Goal: Task Accomplishment & Management: Use online tool/utility

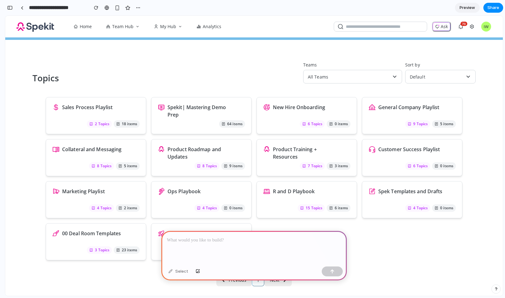
click at [204, 245] on div at bounding box center [254, 247] width 186 height 33
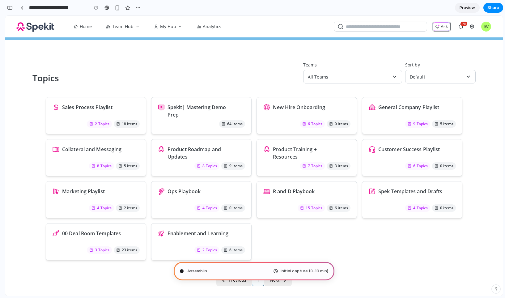
type input "**********"
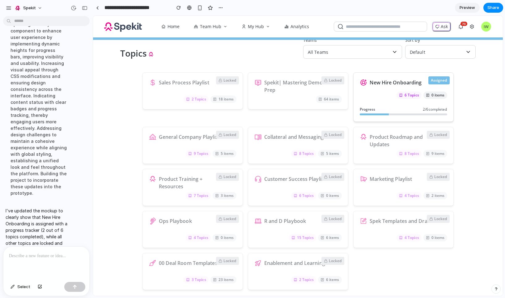
scroll to position [25, 0]
click at [49, 258] on p at bounding box center [46, 255] width 75 height 7
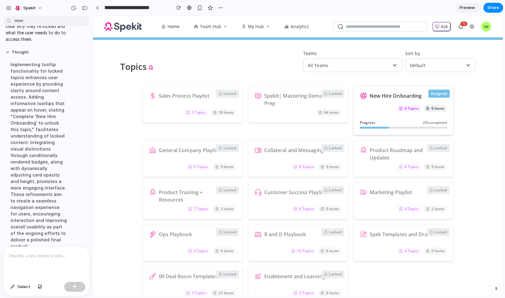
scroll to position [12, 0]
click at [495, 10] on span "Share" at bounding box center [494, 8] width 12 height 6
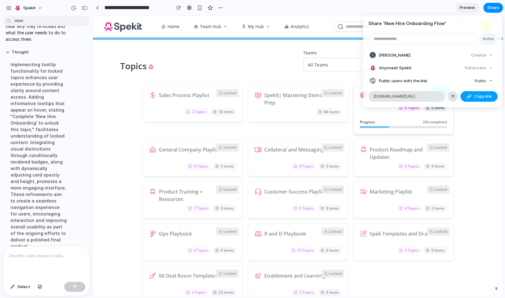
click at [478, 99] on span "Copy link" at bounding box center [483, 96] width 18 height 6
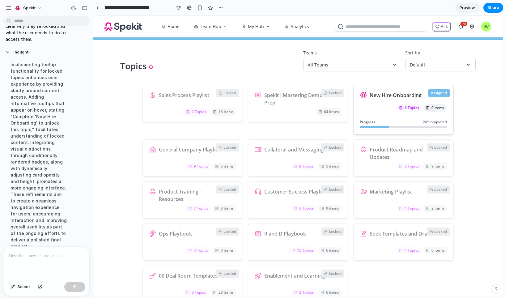
click at [472, 130] on div "Share ' New Hire Onboarding Flow ' Invite Ian Watson Creator Anyone at Spekit F…" at bounding box center [252, 149] width 505 height 298
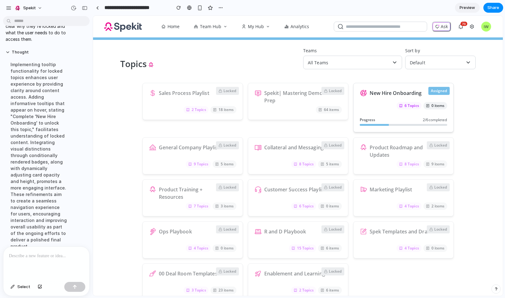
scroll to position [15, 0]
click at [21, 275] on div at bounding box center [46, 263] width 86 height 33
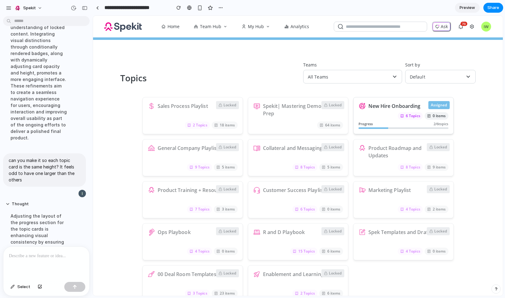
scroll to position [0, 0]
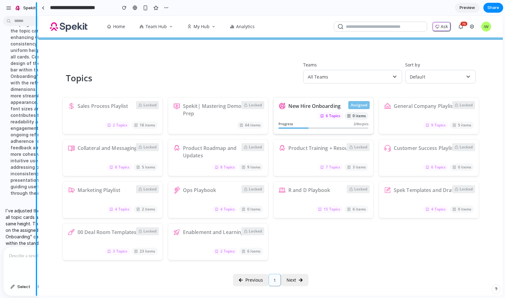
drag, startPoint x: 92, startPoint y: 83, endPoint x: 28, endPoint y: 83, distance: 63.4
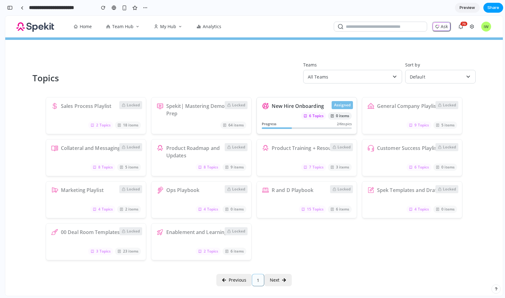
click at [501, 8] on button "Share" at bounding box center [494, 8] width 20 height 10
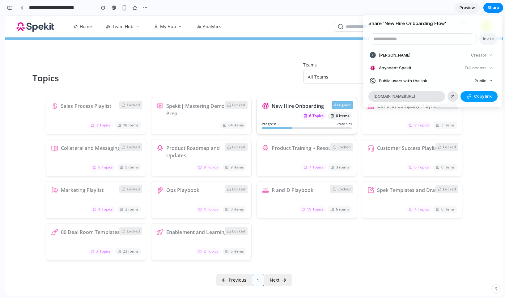
click at [477, 99] on button "Copy link" at bounding box center [479, 96] width 37 height 11
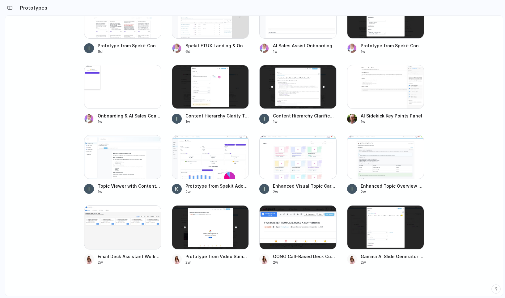
scroll to position [406, 0]
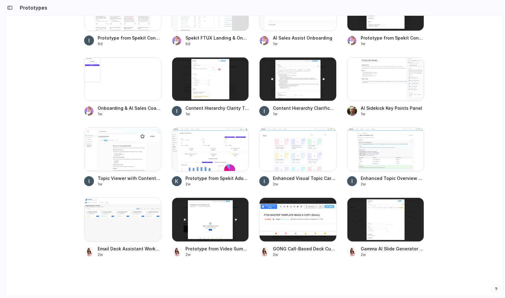
click at [131, 152] on div at bounding box center [122, 149] width 77 height 44
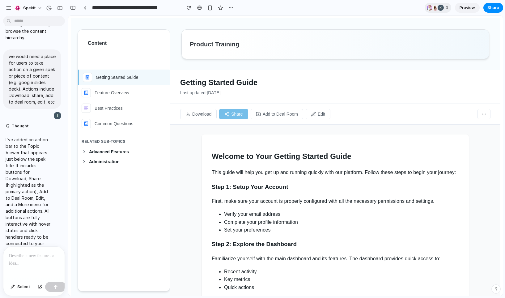
click at [29, 264] on div at bounding box center [33, 263] width 61 height 33
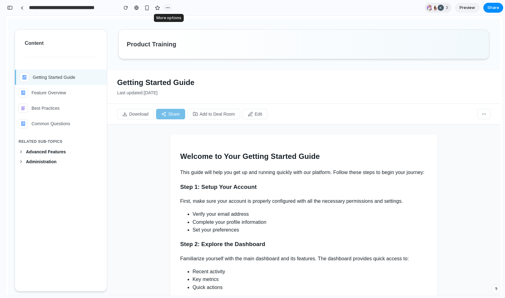
click at [167, 8] on div "button" at bounding box center [167, 7] width 5 height 5
click at [174, 18] on li "Duplicate" at bounding box center [182, 21] width 35 height 10
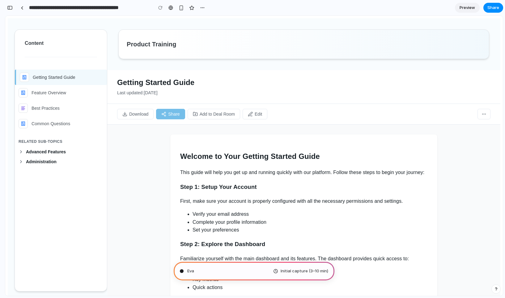
type input "**********"
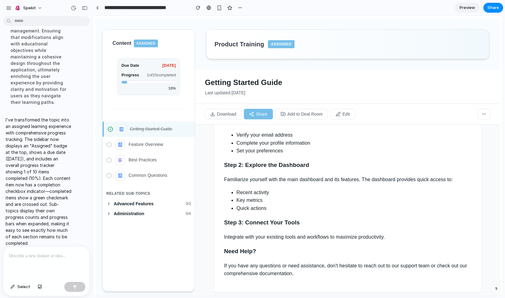
scroll to position [82, 0]
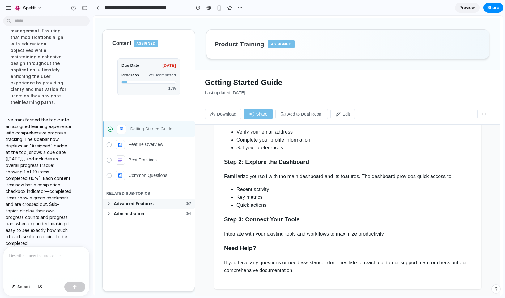
click at [110, 205] on icon at bounding box center [108, 203] width 5 height 5
click at [108, 250] on icon at bounding box center [108, 249] width 5 height 5
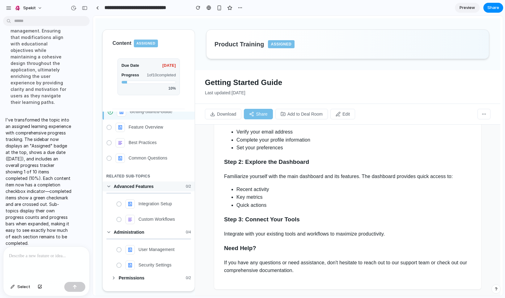
scroll to position [0, 0]
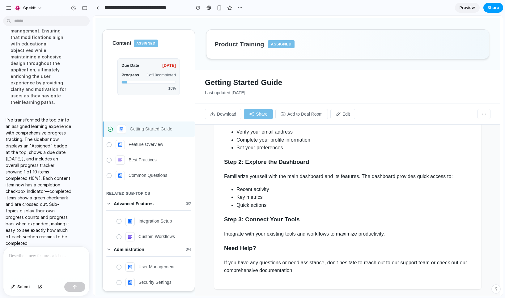
click at [493, 10] on span "Share" at bounding box center [494, 8] width 12 height 6
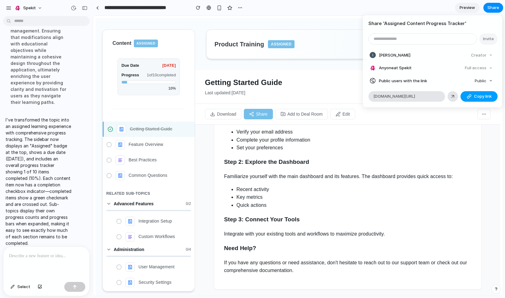
click at [466, 96] on button "Copy link" at bounding box center [479, 96] width 37 height 11
click at [491, 6] on div "Share ' Assigned Content Progress Tracker ' Invite Ian Watson Creator Anyone at…" at bounding box center [252, 149] width 505 height 298
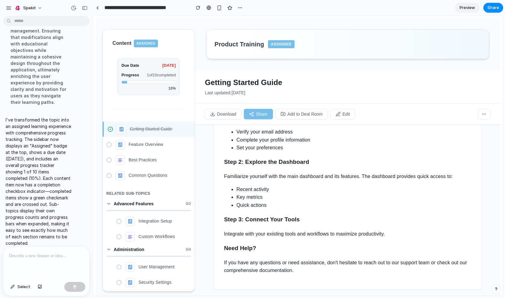
click at [58, 263] on div at bounding box center [46, 263] width 86 height 33
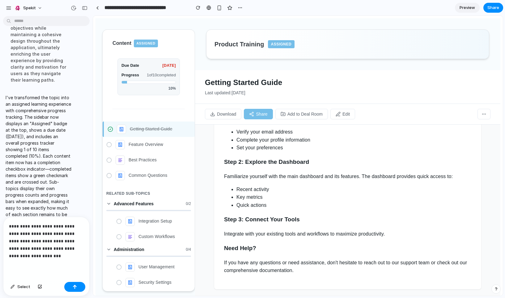
scroll to position [255, 0]
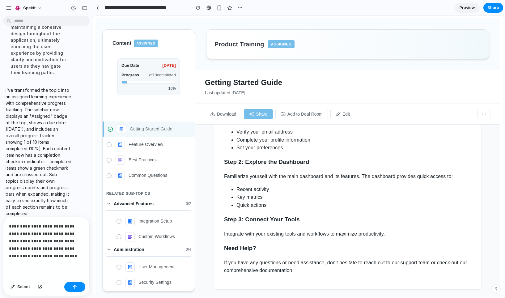
click at [67, 232] on p "**********" at bounding box center [46, 241] width 75 height 37
click at [73, 286] on div "button" at bounding box center [75, 287] width 4 height 4
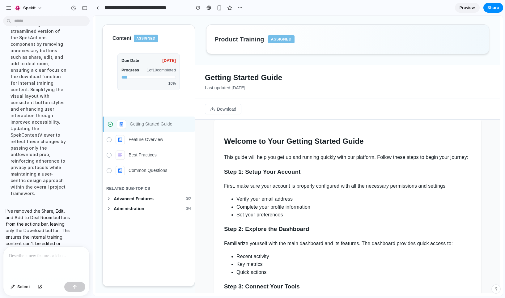
scroll to position [0, 0]
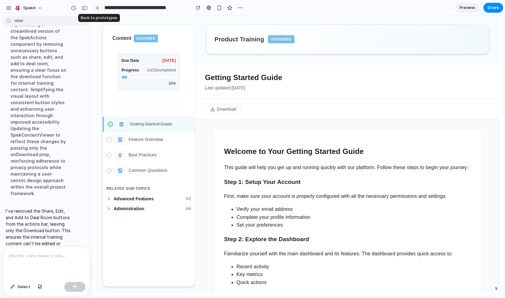
click at [96, 8] on link at bounding box center [97, 7] width 9 height 9
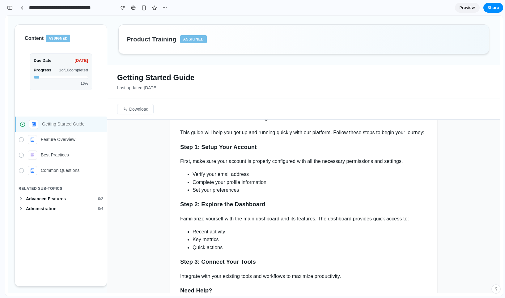
scroll to position [35, 0]
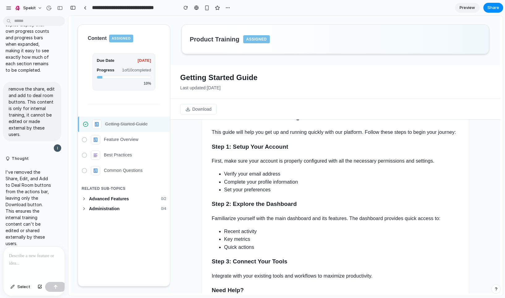
click at [20, 272] on div at bounding box center [33, 263] width 61 height 33
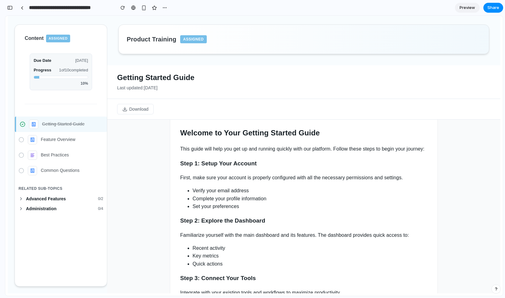
scroll to position [0, 0]
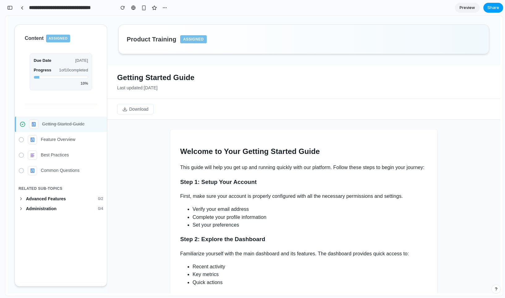
click at [491, 8] on span "Share" at bounding box center [494, 8] width 12 height 6
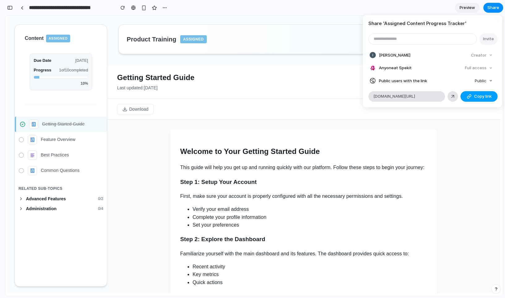
click at [480, 97] on span "Copy link" at bounding box center [483, 96] width 18 height 6
click at [329, 96] on div "Share ' Assigned Content Progress Tracker ' Invite Ian Watson Creator Anyone at…" at bounding box center [252, 149] width 505 height 298
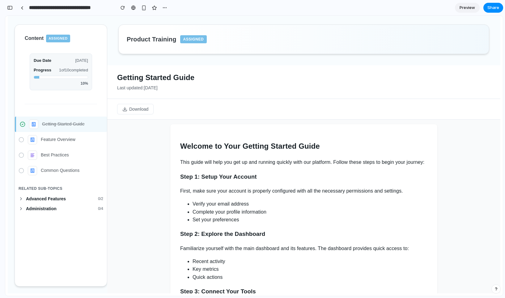
scroll to position [1, 0]
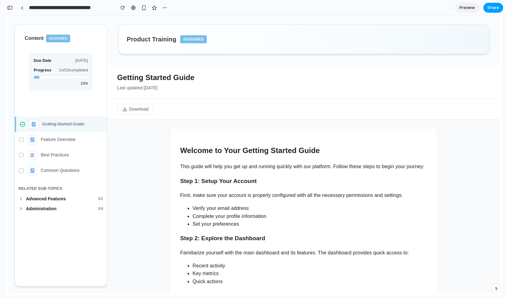
click at [493, 5] on span "Share" at bounding box center [494, 8] width 12 height 6
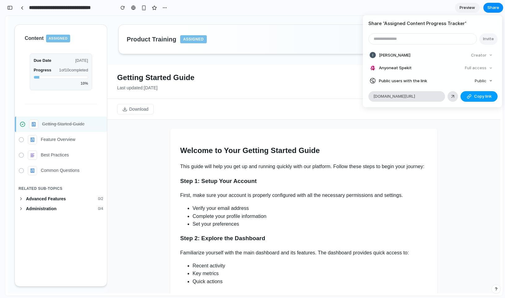
click at [477, 95] on span "Copy link" at bounding box center [483, 96] width 18 height 6
click at [481, 95] on span "Copy link" at bounding box center [483, 96] width 18 height 6
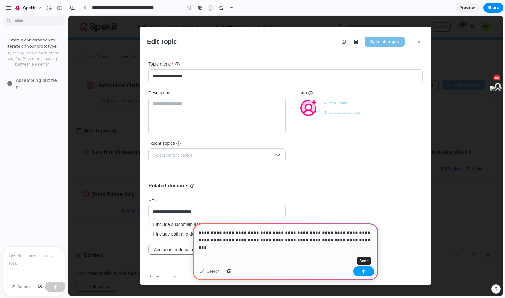
click at [365, 270] on div "button" at bounding box center [364, 271] width 4 height 4
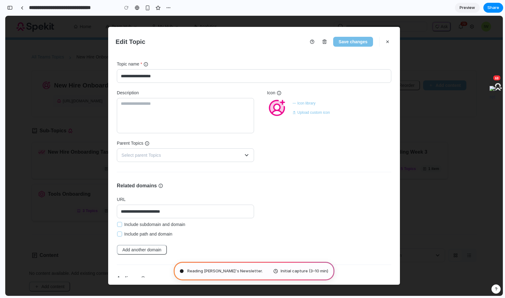
type input "**********"
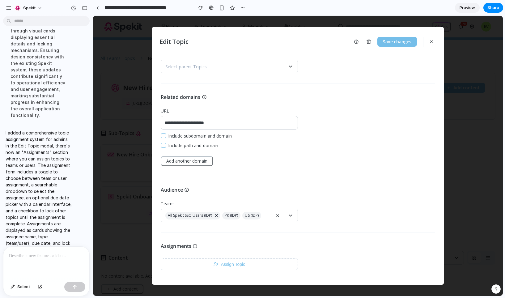
scroll to position [89, 0]
click at [251, 262] on button "Assign Topic" at bounding box center [229, 264] width 137 height 12
click at [462, 9] on span "Preview" at bounding box center [467, 8] width 15 height 6
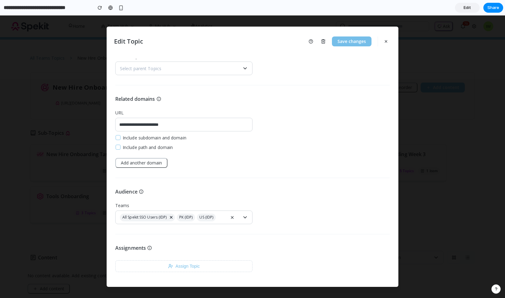
scroll to position [87, 0]
click at [186, 266] on button "Assign Topic" at bounding box center [183, 266] width 137 height 12
click at [202, 261] on button "Assign Topic" at bounding box center [183, 266] width 137 height 12
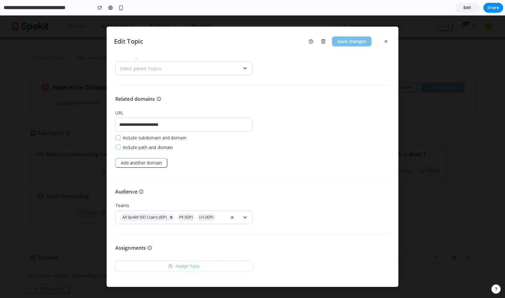
click at [150, 247] on icon at bounding box center [149, 248] width 5 height 5
click at [156, 264] on button "Assign Topic" at bounding box center [183, 266] width 137 height 12
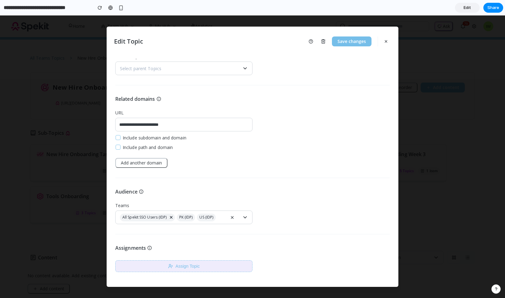
click at [156, 264] on button "Assign Topic" at bounding box center [183, 266] width 137 height 12
click at [465, 10] on span "Edit" at bounding box center [467, 8] width 7 height 6
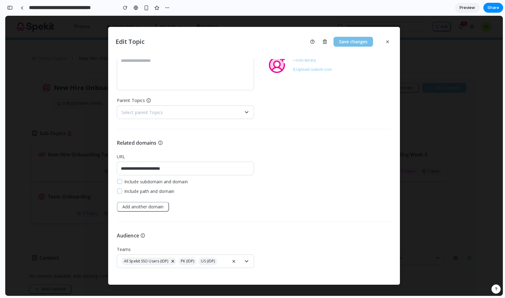
scroll to position [89, 0]
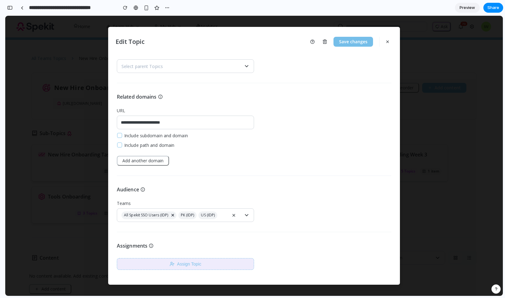
click at [152, 259] on button "Assign Topic" at bounding box center [185, 264] width 137 height 12
click at [175, 263] on button "Assign Topic" at bounding box center [185, 264] width 137 height 12
drag, startPoint x: 175, startPoint y: 263, endPoint x: 169, endPoint y: 263, distance: 6.2
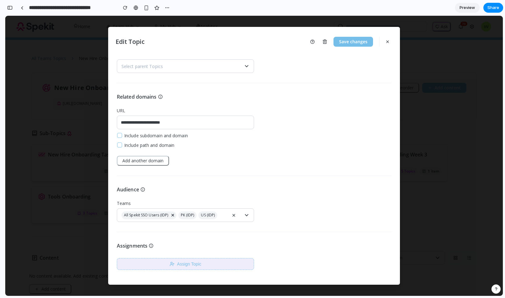
click at [169, 263] on button "Assign Topic" at bounding box center [185, 264] width 137 height 12
click at [179, 262] on button "Assign Topic" at bounding box center [185, 264] width 137 height 12
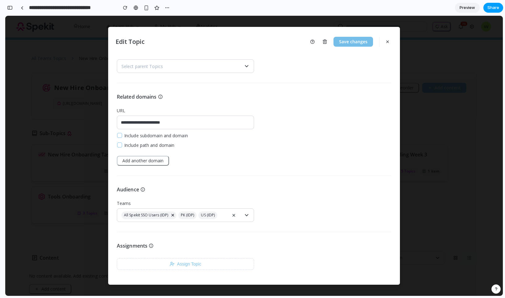
click at [488, 12] on button "Share" at bounding box center [494, 8] width 20 height 10
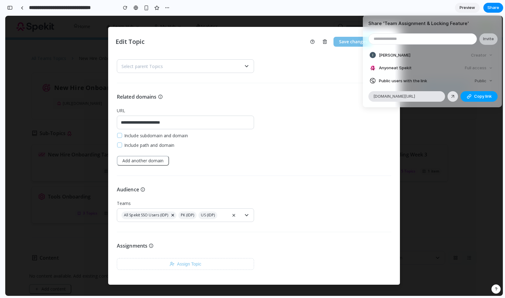
click at [477, 98] on span "Copy link" at bounding box center [483, 96] width 18 height 6
click at [17, 190] on div "Share ' Team Assignment & Locking Feature ' Invite Ian Watson Creator Anyone at…" at bounding box center [252, 149] width 505 height 298
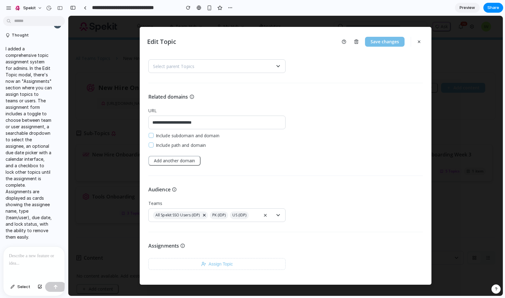
click at [23, 266] on div at bounding box center [33, 263] width 61 height 33
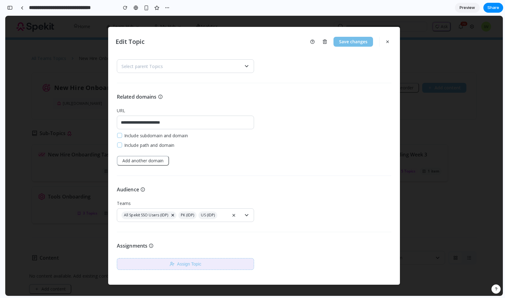
click at [193, 263] on button "Assign Topic" at bounding box center [185, 264] width 137 height 12
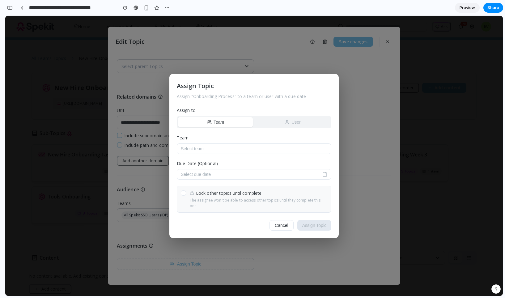
click at [250, 245] on div "Assign Topic Assign " Onboarding Process " to a team or user with a due date As…" at bounding box center [254, 156] width 498 height 280
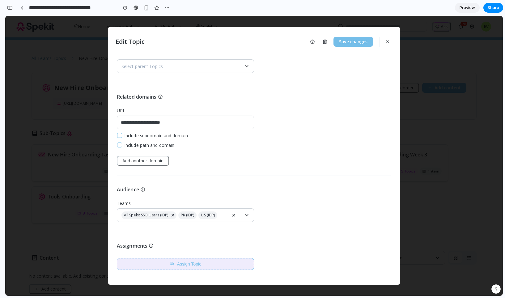
click at [194, 267] on button "Assign Topic" at bounding box center [185, 264] width 137 height 12
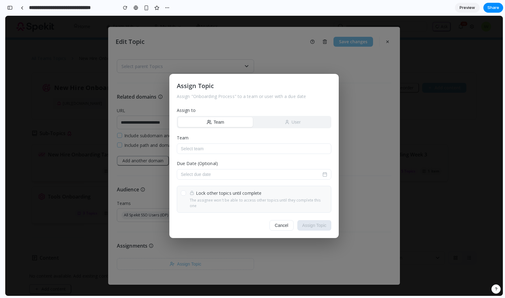
click at [261, 262] on div "Assign Topic Assign " Onboarding Process " to a team or user with a due date As…" at bounding box center [254, 156] width 498 height 280
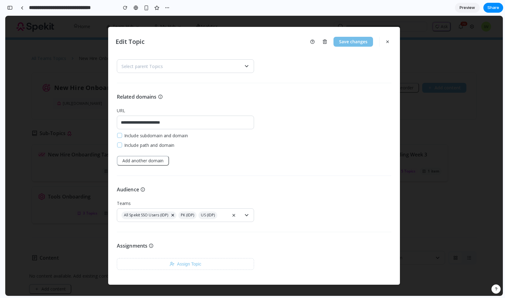
click at [196, 268] on button "Assign Topic" at bounding box center [185, 264] width 137 height 12
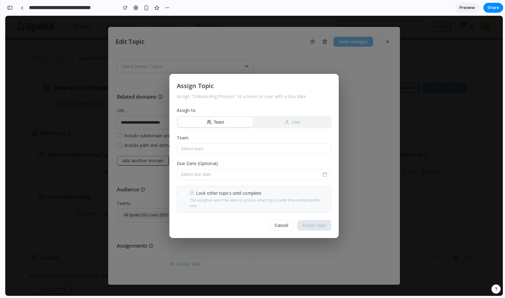
click at [275, 121] on button "User" at bounding box center [292, 122] width 75 height 10
click at [220, 127] on button "Team" at bounding box center [215, 122] width 75 height 10
click at [248, 245] on div "Assign Topic Assign " Onboarding Process " to a team or user with a due date As…" at bounding box center [254, 156] width 498 height 280
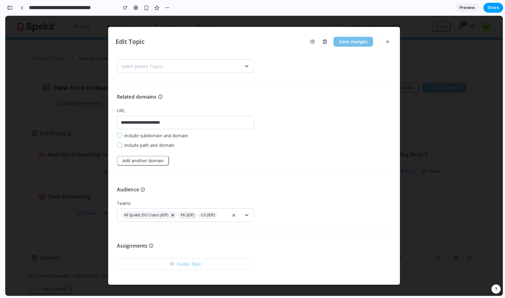
click at [489, 10] on span "Share" at bounding box center [494, 8] width 12 height 6
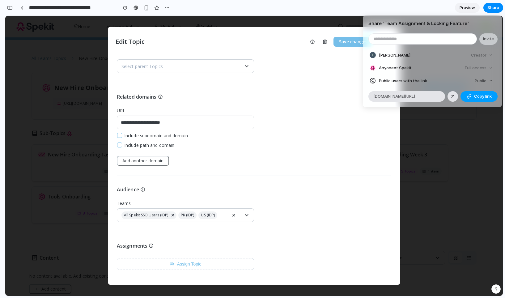
click at [473, 96] on button "Copy link" at bounding box center [479, 96] width 37 height 11
click at [352, 173] on div "Share ' Team Assignment & Locking Feature ' Invite Ian Watson Creator Anyone at…" at bounding box center [252, 149] width 505 height 298
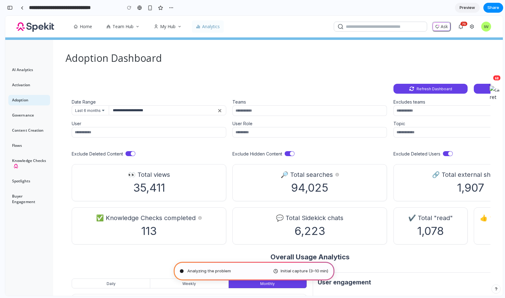
type input "**********"
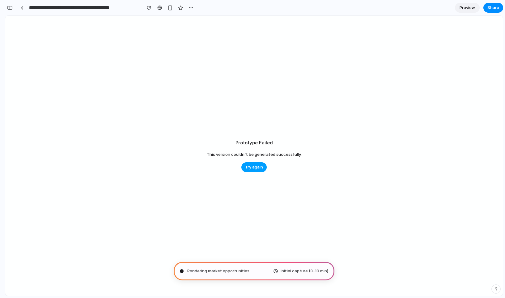
click at [255, 166] on span "Try again" at bounding box center [254, 167] width 18 height 6
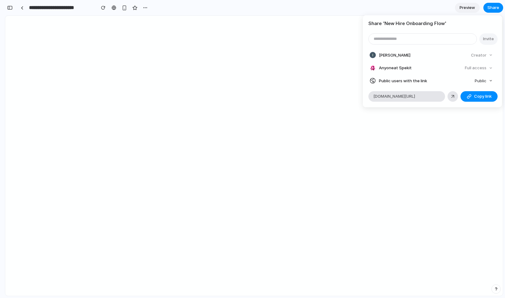
click at [185, 76] on div "Share ' New Hire Onboarding Flow ' Invite [PERSON_NAME] Creator Anyone at Speki…" at bounding box center [252, 149] width 505 height 298
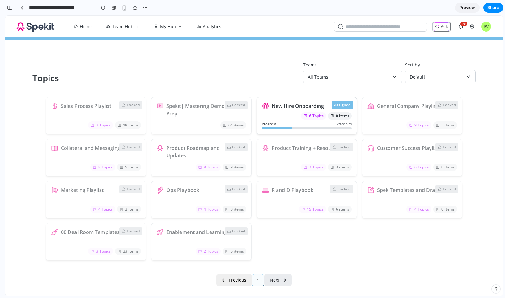
click at [283, 280] on icon "button" at bounding box center [284, 280] width 4 height 4
click at [272, 282] on button "Next" at bounding box center [278, 280] width 28 height 12
click at [234, 282] on button "Previous" at bounding box center [234, 280] width 36 height 12
click at [287, 279] on button "Next" at bounding box center [278, 280] width 28 height 12
click at [301, 255] on div "Locked Sales Process Playlist 2 Topics 18 items Locked Spekit| Mastering Demo P…" at bounding box center [254, 178] width 483 height 163
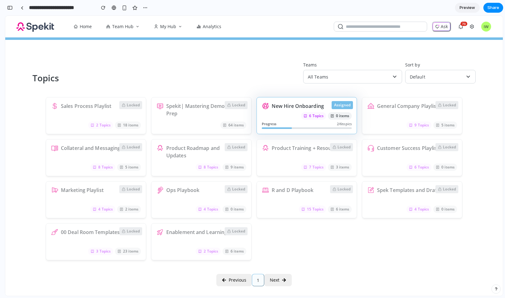
click at [309, 111] on div "Assigned New Hire Onboarding 6 Topics 0 items Progress 2 / 6 topics" at bounding box center [307, 115] width 100 height 37
click at [288, 278] on button "Next" at bounding box center [278, 280] width 28 height 12
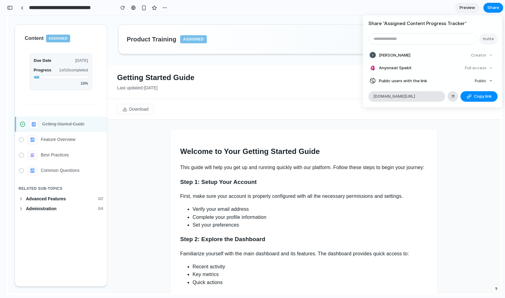
scroll to position [1, 0]
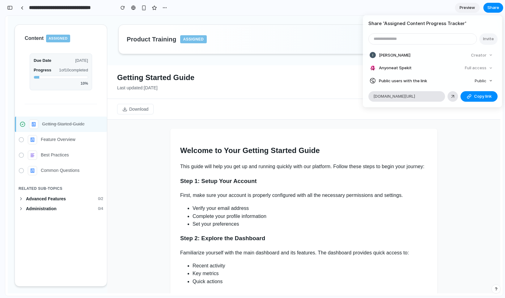
click at [332, 15] on div "Share ' Assigned Content Progress Tracker ' Invite Ian Watson Creator Anyone at…" at bounding box center [252, 149] width 505 height 298
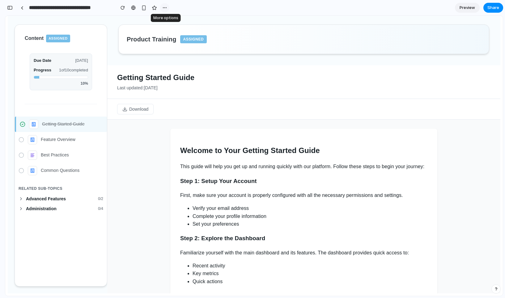
click at [163, 8] on div "button" at bounding box center [164, 7] width 5 height 5
click at [258, 6] on div "Duplicate Delete" at bounding box center [252, 149] width 505 height 298
click at [9, 8] on div "button" at bounding box center [10, 8] width 6 height 4
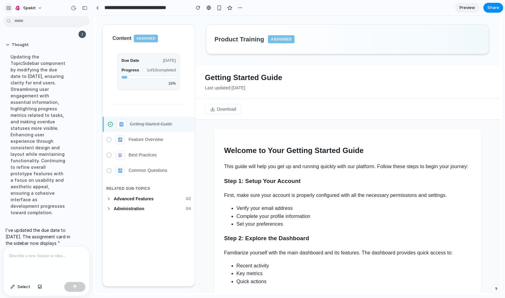
click at [8, 8] on div "button" at bounding box center [9, 8] width 6 height 6
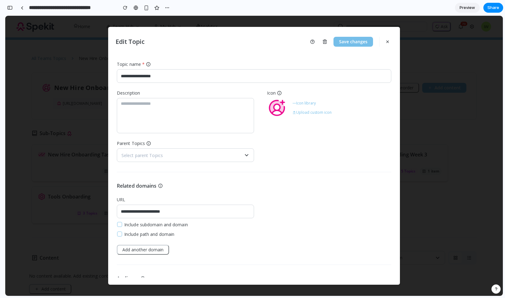
scroll to position [89, 0]
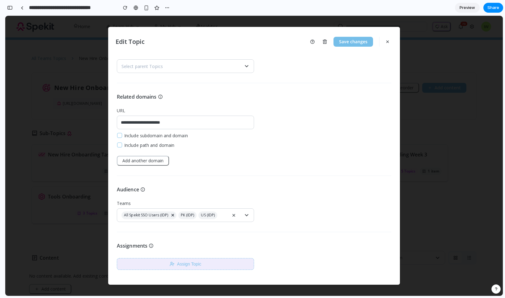
click at [184, 262] on button "Assign Topic" at bounding box center [185, 264] width 137 height 12
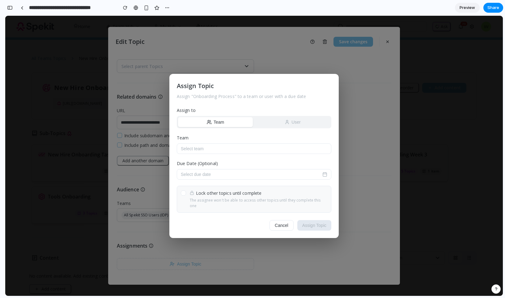
click at [268, 127] on button "User" at bounding box center [292, 122] width 75 height 10
click at [357, 154] on div "Assign Topic Assign " Onboarding Process " to a team or user with a due date As…" at bounding box center [254, 156] width 498 height 280
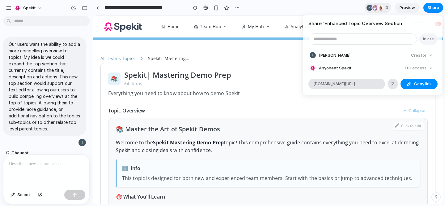
scroll to position [494, 0]
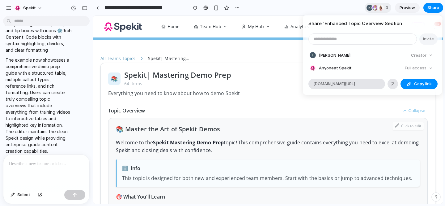
click at [340, 9] on div "Share ' Enhanced Topic Overview Section ' Invite [PERSON_NAME] Creator Anyone a…" at bounding box center [222, 103] width 445 height 206
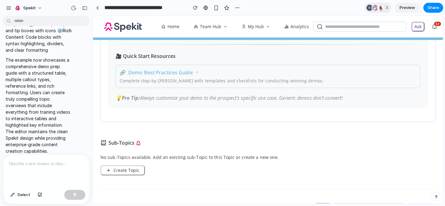
scroll to position [303, 0]
